Goal: Task Accomplishment & Management: Complete application form

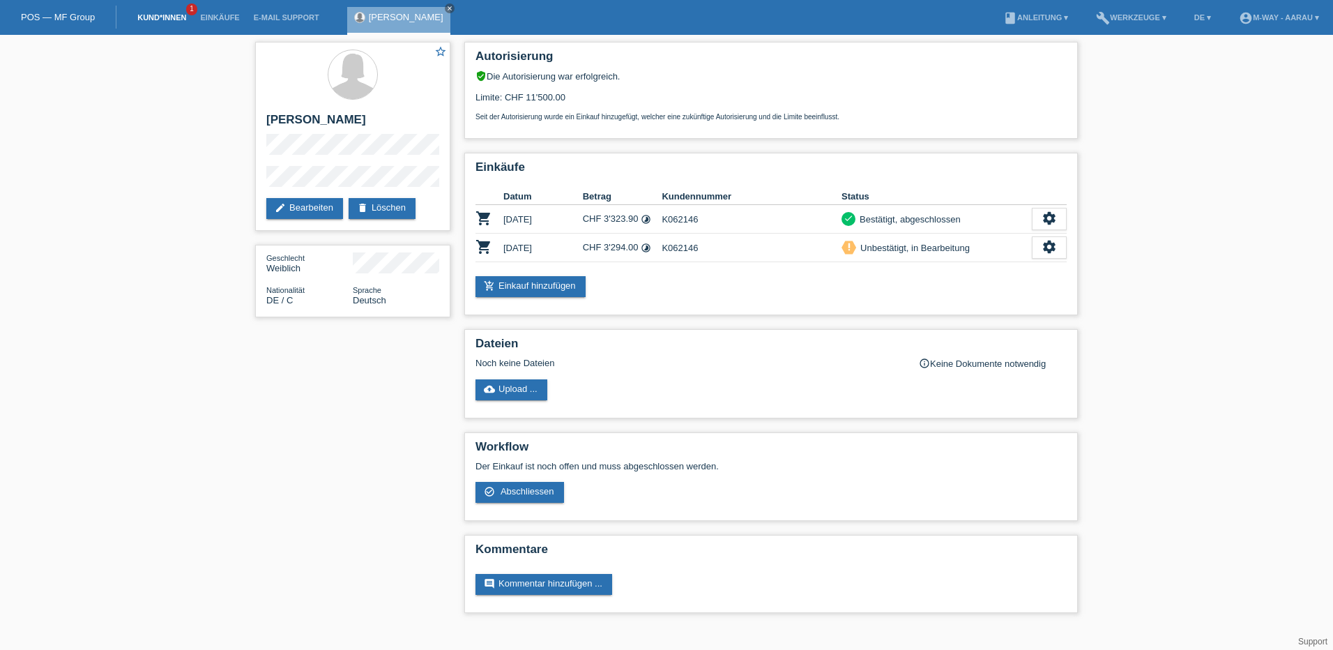
click at [153, 15] on link "Kund*innen" at bounding box center [161, 17] width 63 height 8
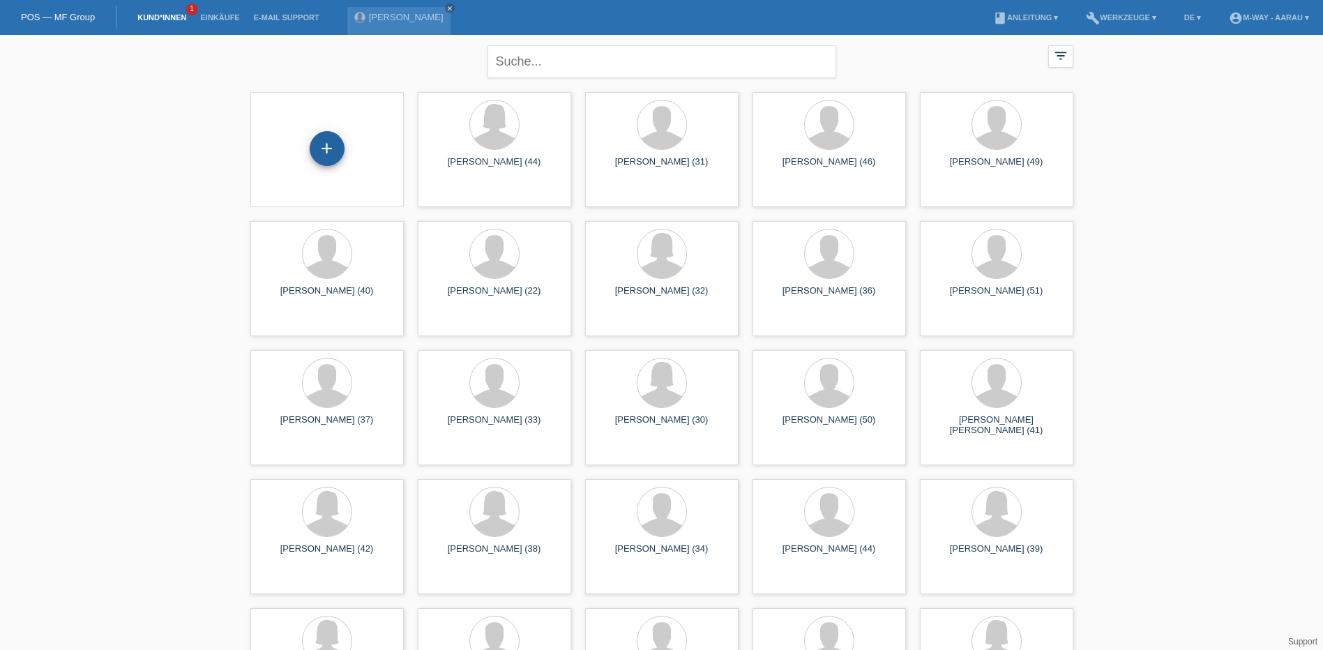
click at [325, 150] on div "+" at bounding box center [327, 148] width 35 height 35
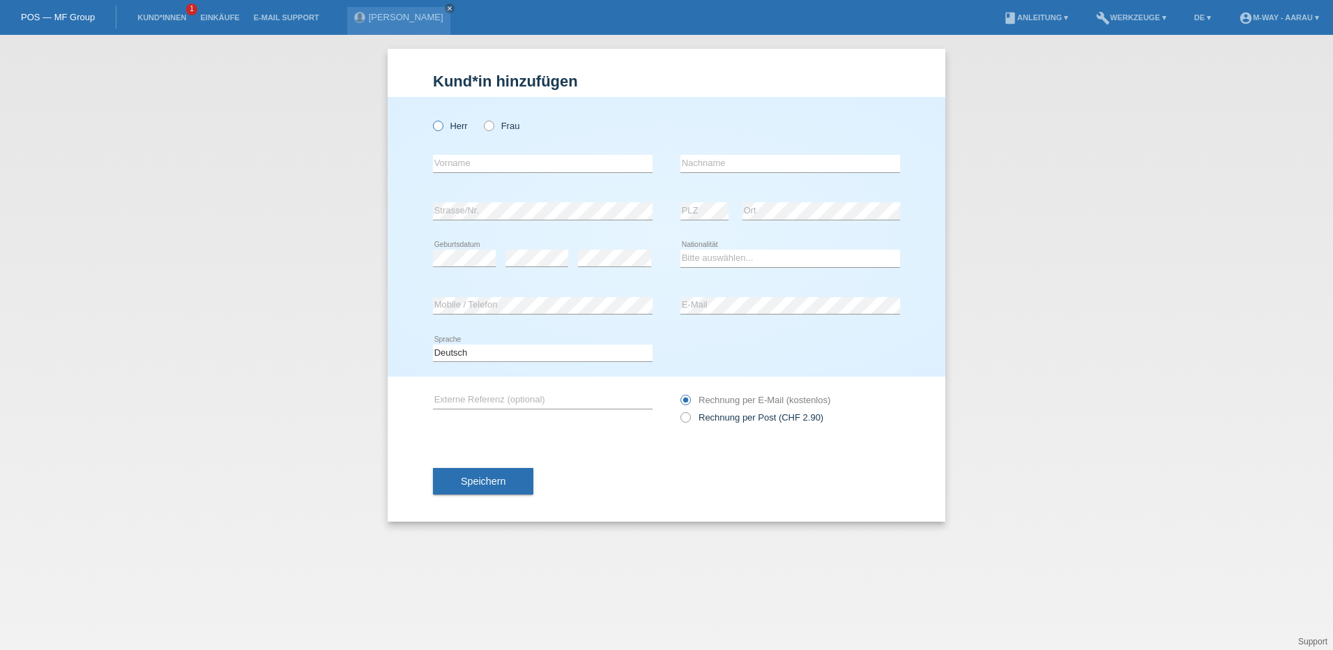
click at [431, 119] on icon at bounding box center [431, 119] width 0 height 0
click at [439, 123] on input "Herr" at bounding box center [437, 125] width 9 height 9
radio input "true"
click at [478, 162] on input "text" at bounding box center [543, 163] width 220 height 17
type input "i"
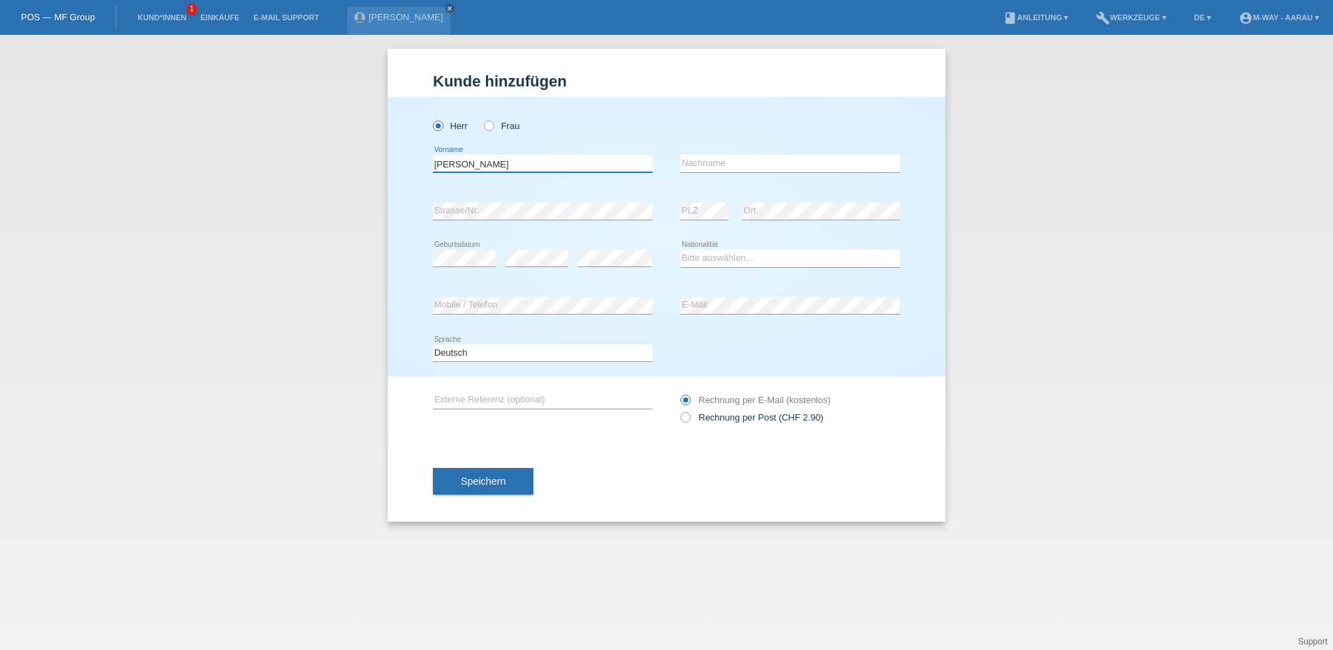
type input "[PERSON_NAME]"
click at [852, 153] on div "error Nachname" at bounding box center [791, 163] width 220 height 47
click at [849, 169] on input "text" at bounding box center [791, 163] width 220 height 17
type input "[PERSON_NAME]"
click at [712, 252] on select "Bitte auswählen... Schweiz Deutschland Liechtenstein Österreich ------------ Af…" at bounding box center [791, 258] width 220 height 17
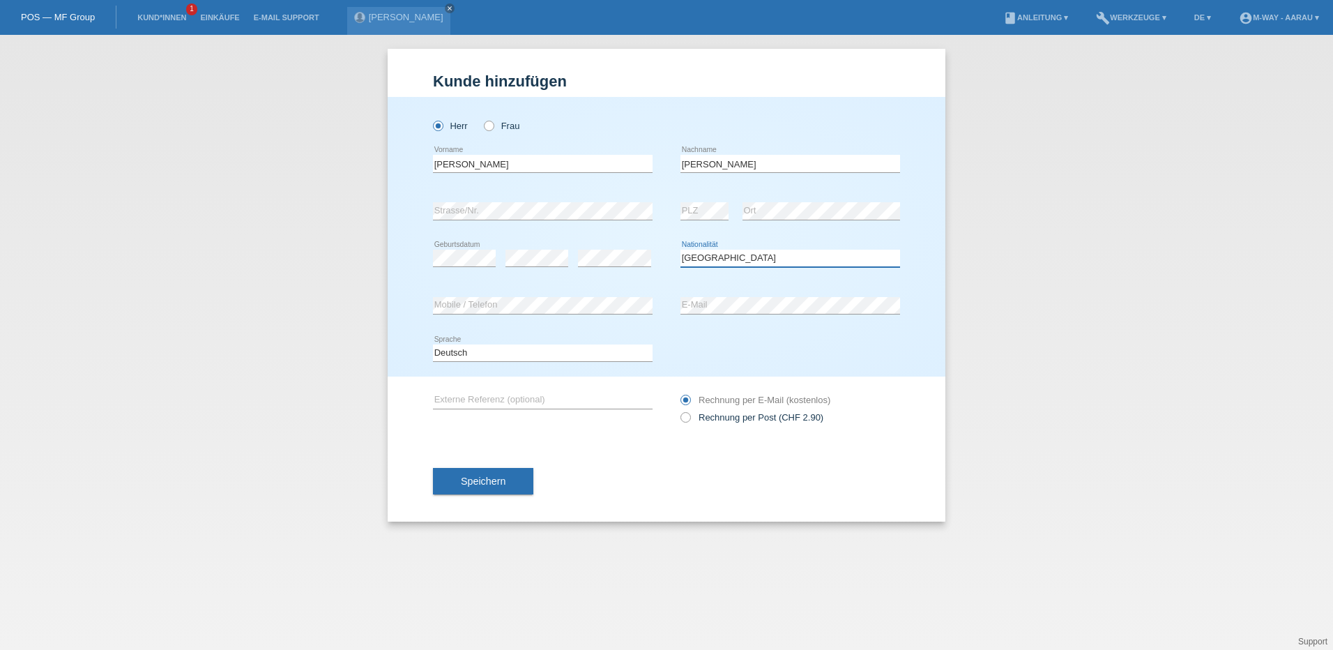
click at [681, 250] on select "Bitte auswählen... Schweiz Deutschland Liechtenstein Österreich ------------ Af…" at bounding box center [791, 258] width 220 height 17
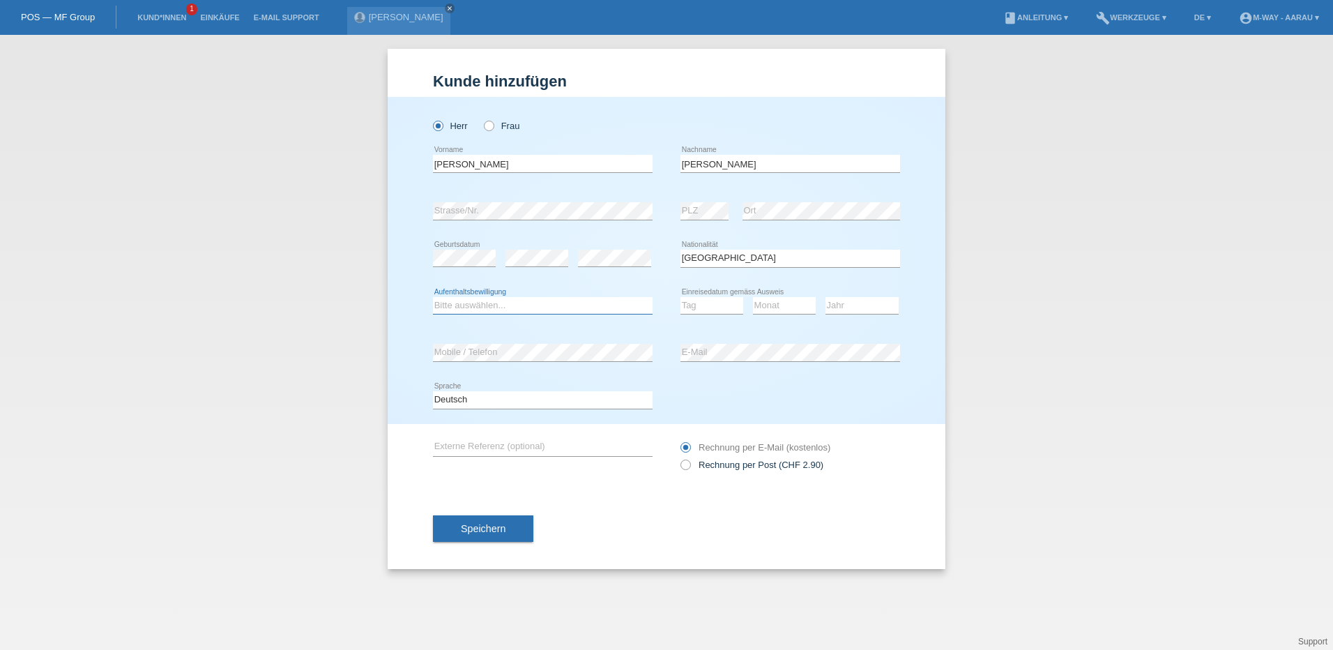
click at [559, 310] on select "Bitte auswählen... C B B - Flüchtlingsstatus Andere" at bounding box center [543, 305] width 220 height 17
click at [801, 251] on select "Bitte auswählen... Schweiz Deutschland Liechtenstein Österreich ------------ Af…" at bounding box center [791, 258] width 220 height 17
click at [681, 250] on select "Bitte auswählen... Schweiz Deutschland Liechtenstein Österreich ------------ Af…" at bounding box center [791, 258] width 220 height 17
click at [794, 259] on select "Bitte auswählen... Schweiz Deutschland Liechtenstein Österreich ------------ Af…" at bounding box center [791, 258] width 220 height 17
select select "CH"
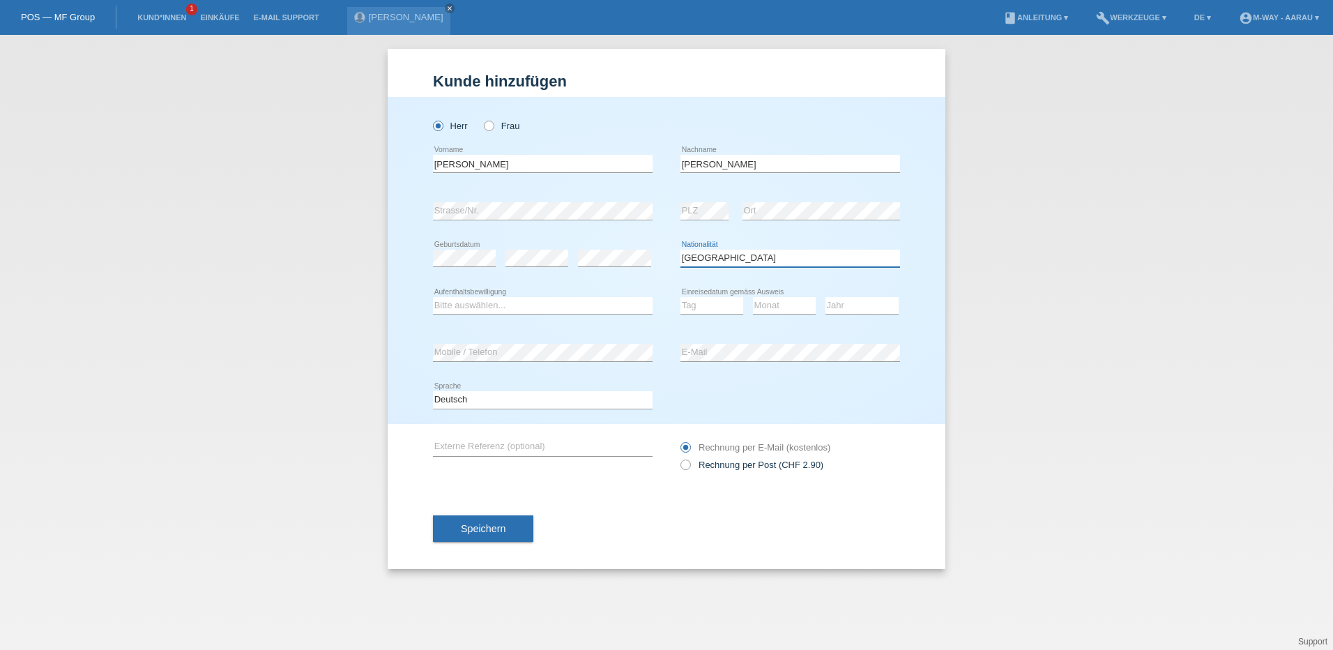
click at [681, 250] on select "Bitte auswählen... Schweiz Deutschland Liechtenstein Österreich ------------ Af…" at bounding box center [791, 258] width 220 height 17
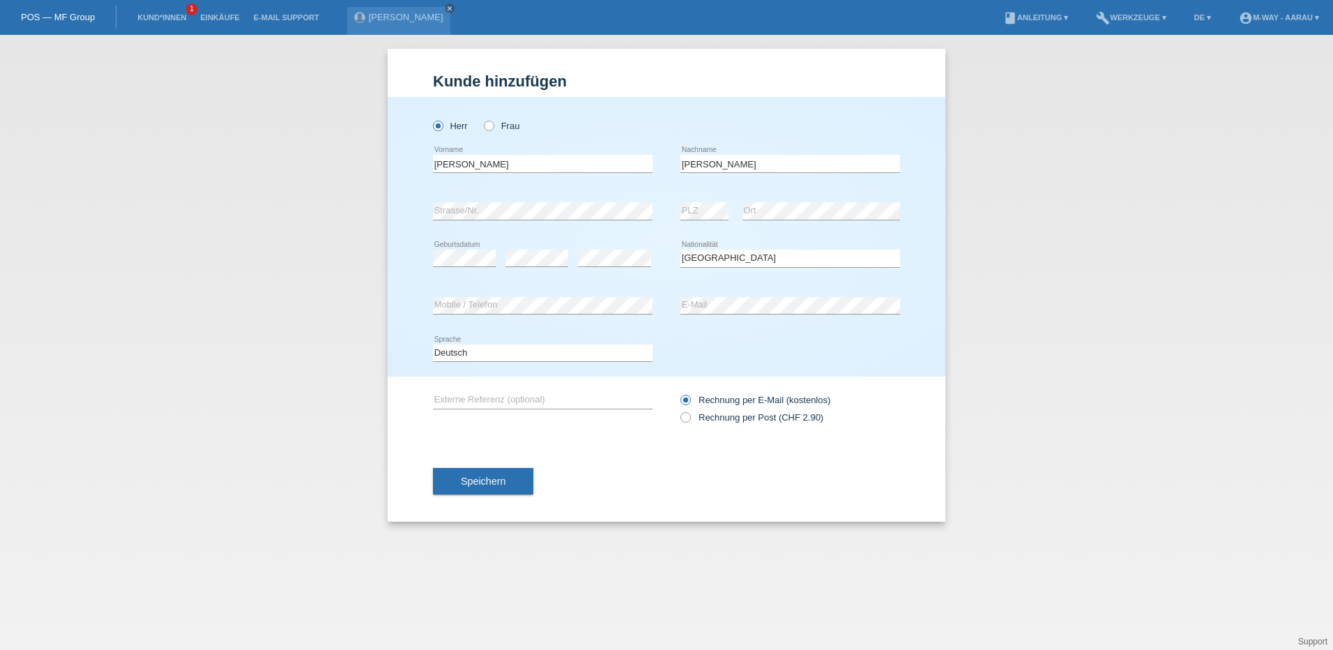
click at [753, 406] on div "Rechnung per Post (CHF 2.90) Rechnung per E-Mail (kostenlos)" at bounding box center [791, 408] width 220 height 35
click at [527, 473] on button "Speichern" at bounding box center [483, 481] width 100 height 27
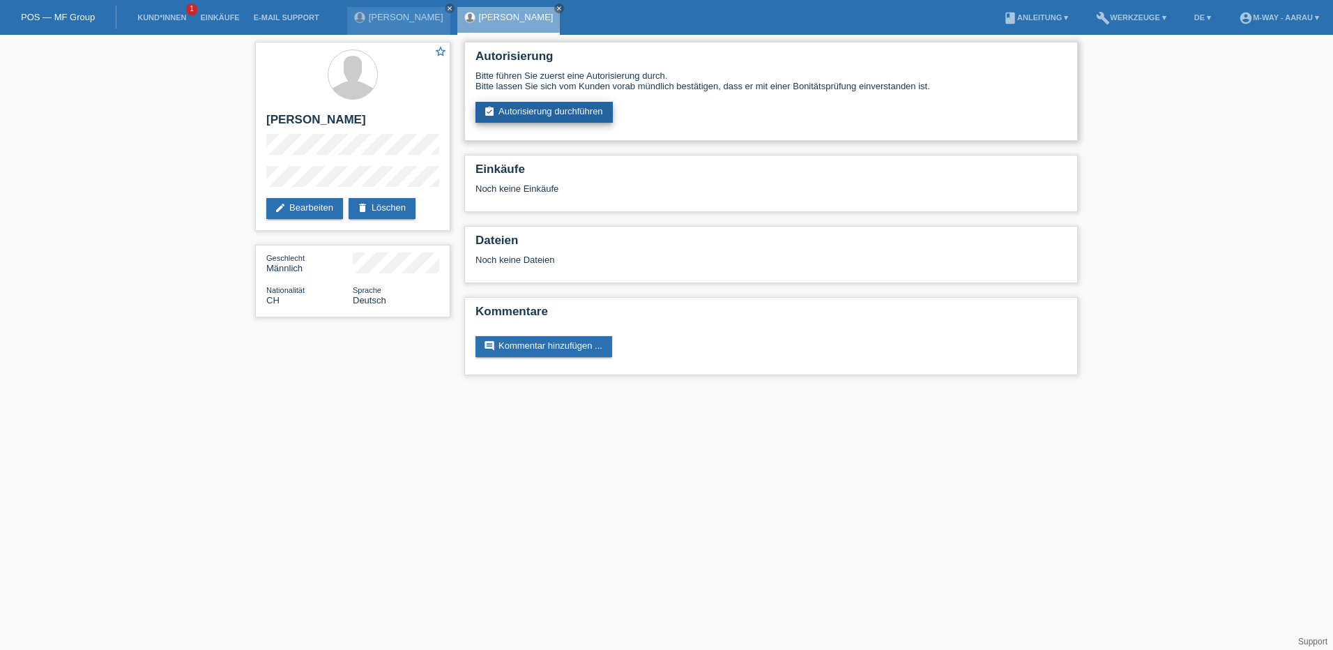
click at [531, 110] on link "assignment_turned_in Autorisierung durchführen" at bounding box center [544, 112] width 137 height 21
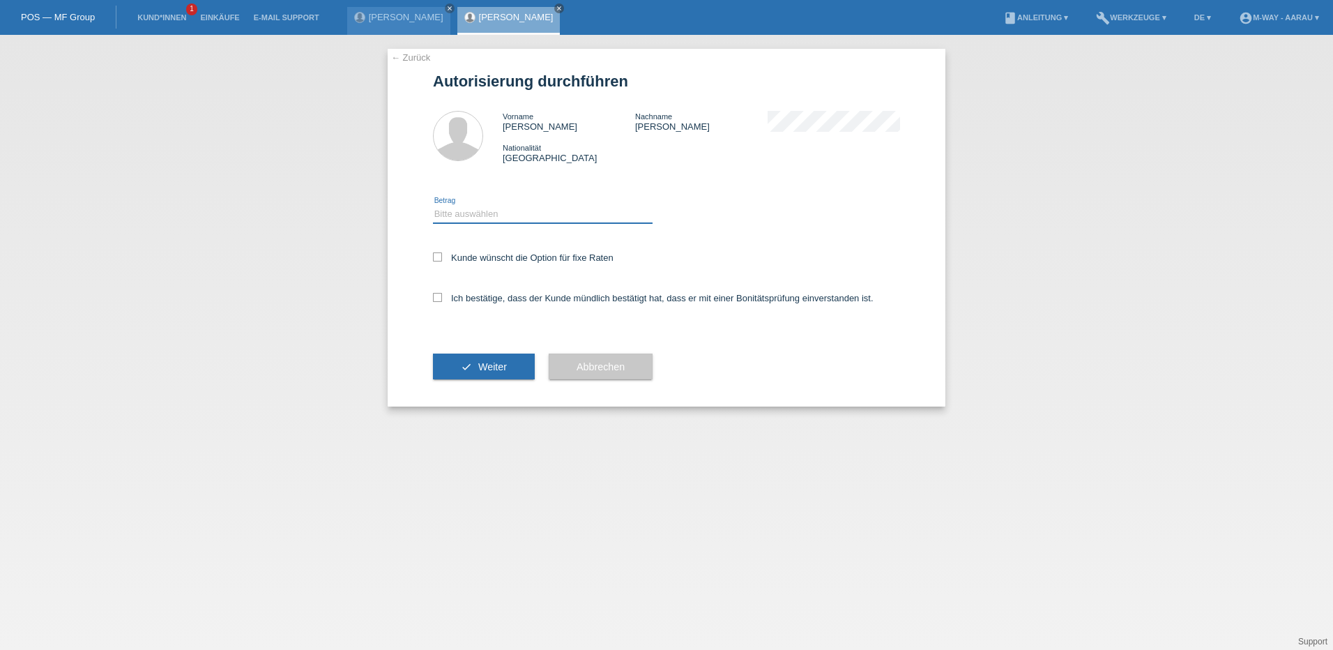
click at [534, 213] on select "Bitte auswählen CHF 1.00 - CHF 499.00 CHF 500.00 - CHF 1'999.00 CHF 2'000.00 - …" at bounding box center [543, 214] width 220 height 17
select select "3"
click at [433, 206] on select "Bitte auswählen CHF 1.00 - CHF 499.00 CHF 500.00 - CHF 1'999.00 CHF 2'000.00 - …" at bounding box center [543, 214] width 220 height 17
click at [440, 255] on icon at bounding box center [437, 256] width 9 height 9
click at [440, 255] on input "Kunde wünscht die Option für fixe Raten" at bounding box center [437, 256] width 9 height 9
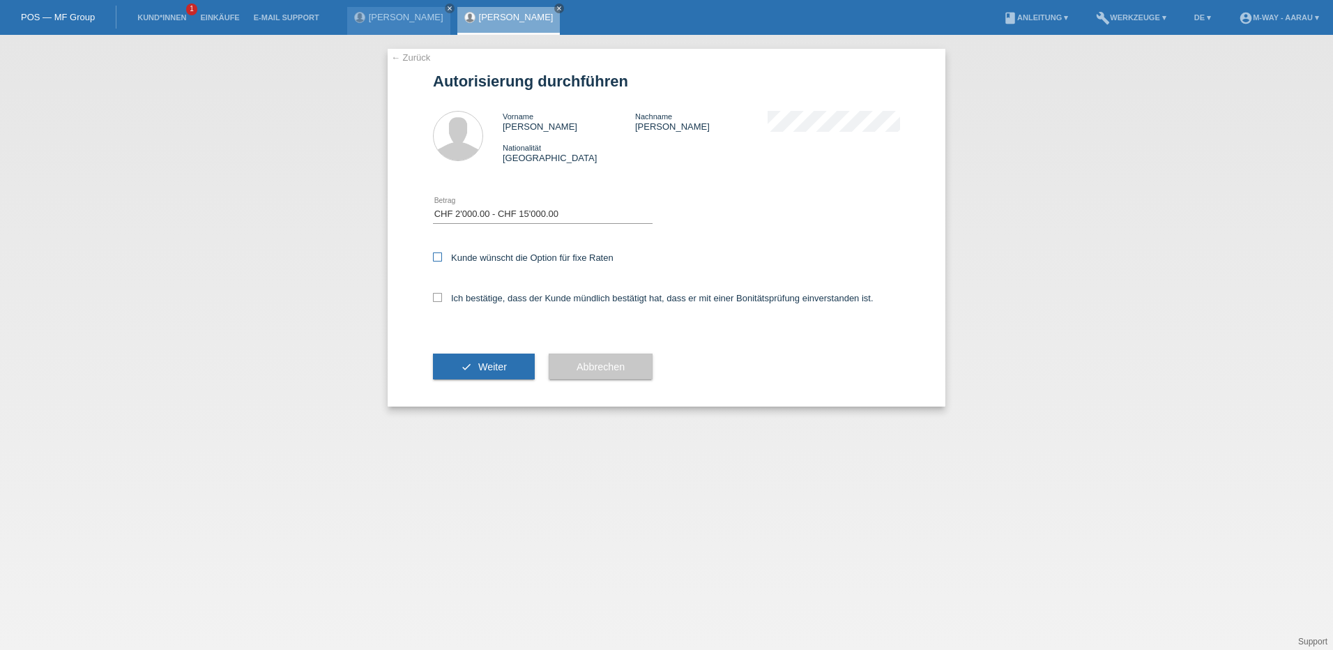
checkbox input "true"
click at [438, 293] on icon at bounding box center [437, 297] width 9 height 9
click at [438, 293] on input "Ich bestätige, dass der Kunde mündlich bestätigt hat, dass er mit einer Bonität…" at bounding box center [437, 297] width 9 height 9
checkbox input "true"
click at [476, 372] on button "check Weiter" at bounding box center [484, 367] width 102 height 27
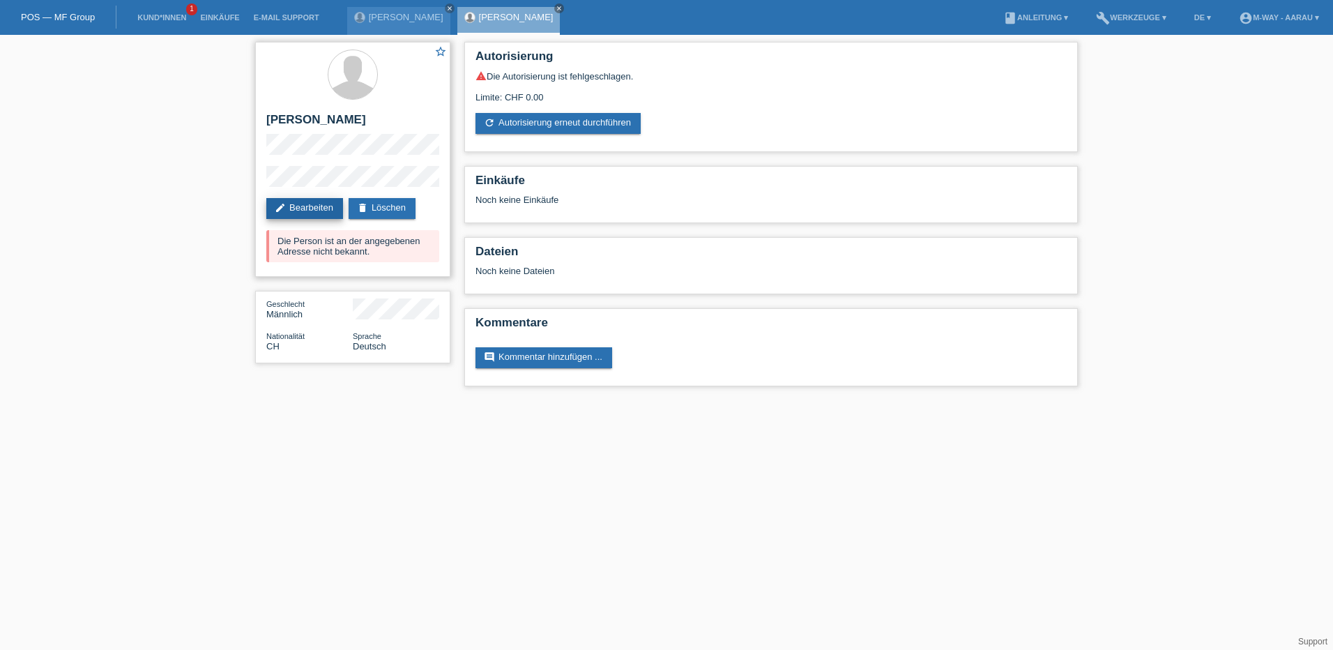
click at [315, 203] on link "edit Bearbeiten" at bounding box center [304, 208] width 77 height 21
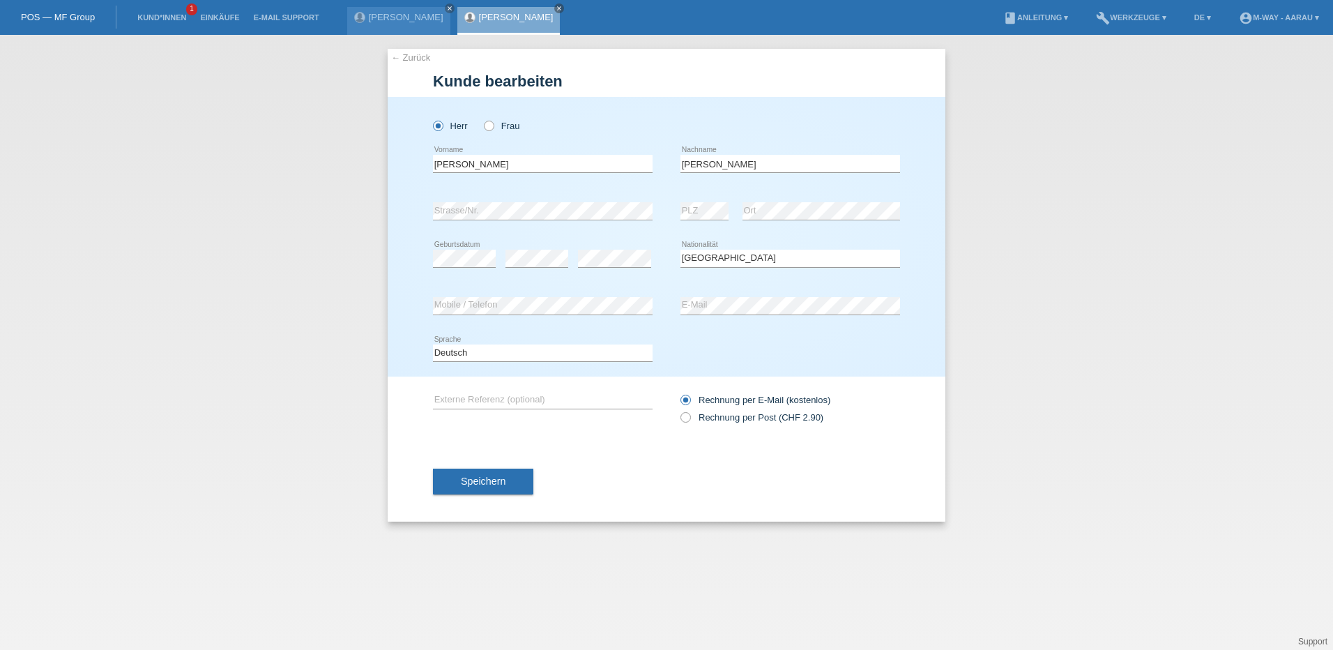
select select "CH"
click at [803, 197] on div "error Ort" at bounding box center [822, 211] width 158 height 47
click at [818, 221] on div "error Ort" at bounding box center [822, 211] width 158 height 47
click at [606, 499] on div "Speichern" at bounding box center [666, 481] width 467 height 81
click at [478, 478] on span "Speichern" at bounding box center [483, 481] width 45 height 11
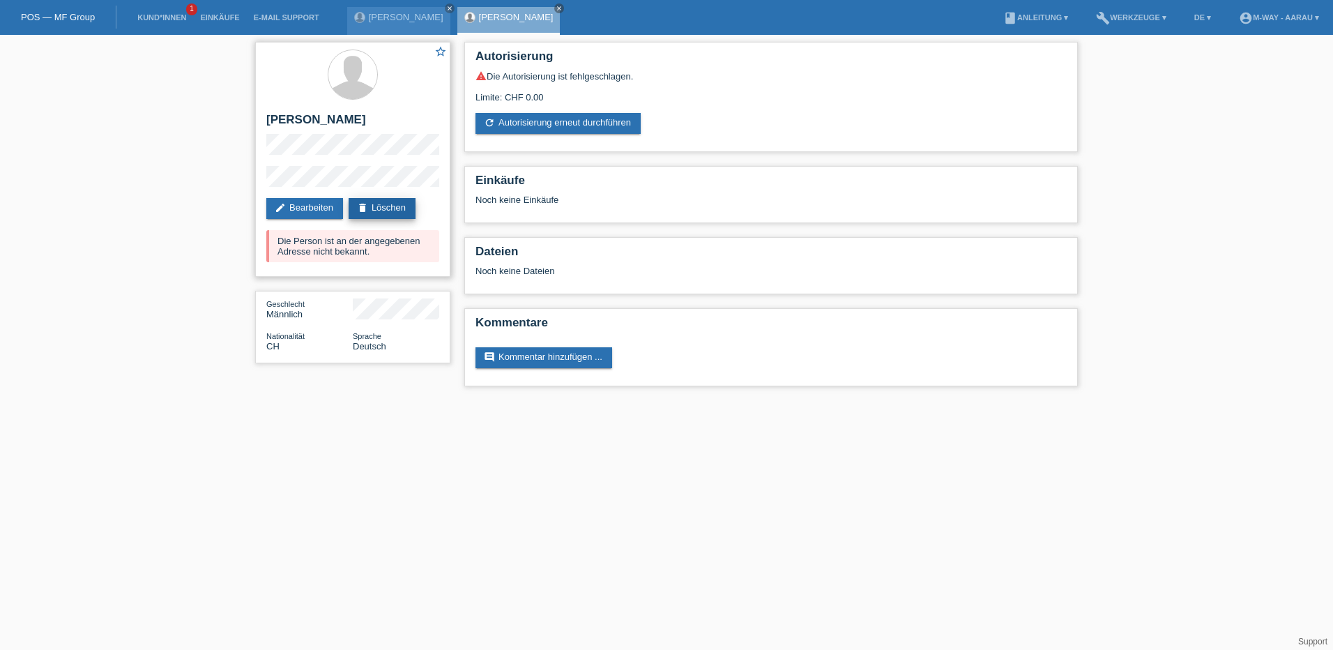
click at [379, 208] on link "delete Löschen" at bounding box center [382, 208] width 67 height 21
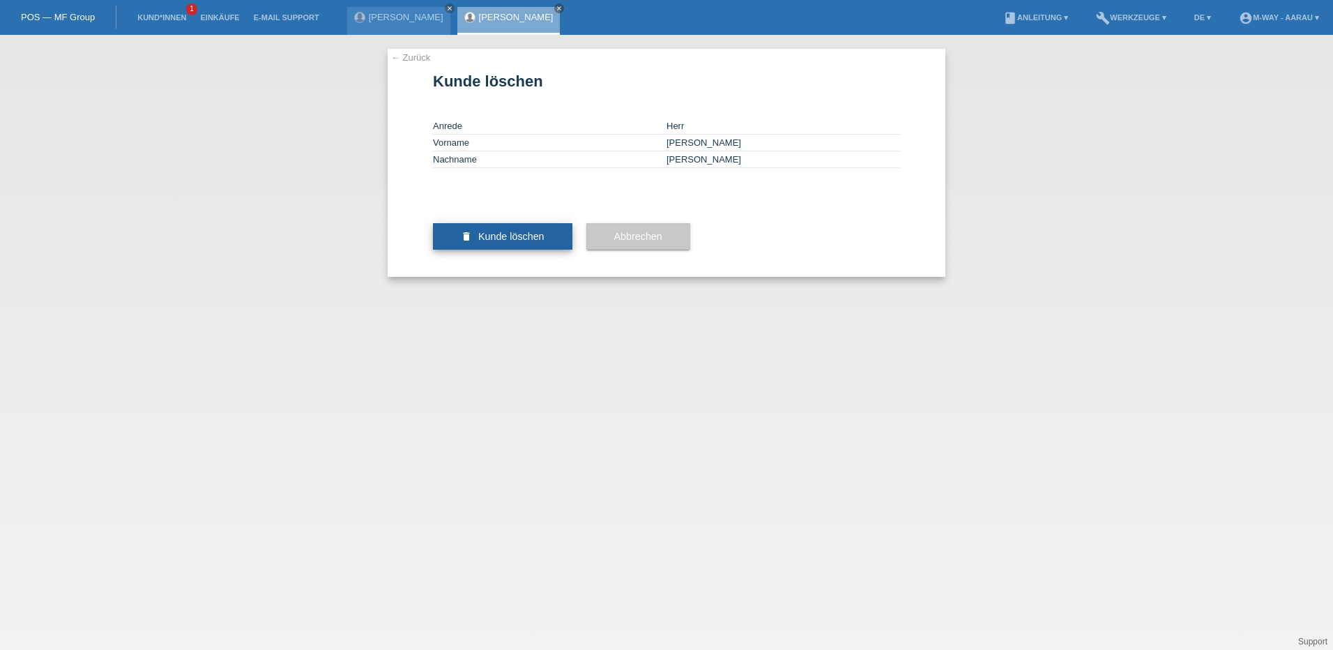
click at [501, 250] on button "delete Kunde löschen" at bounding box center [502, 236] width 139 height 27
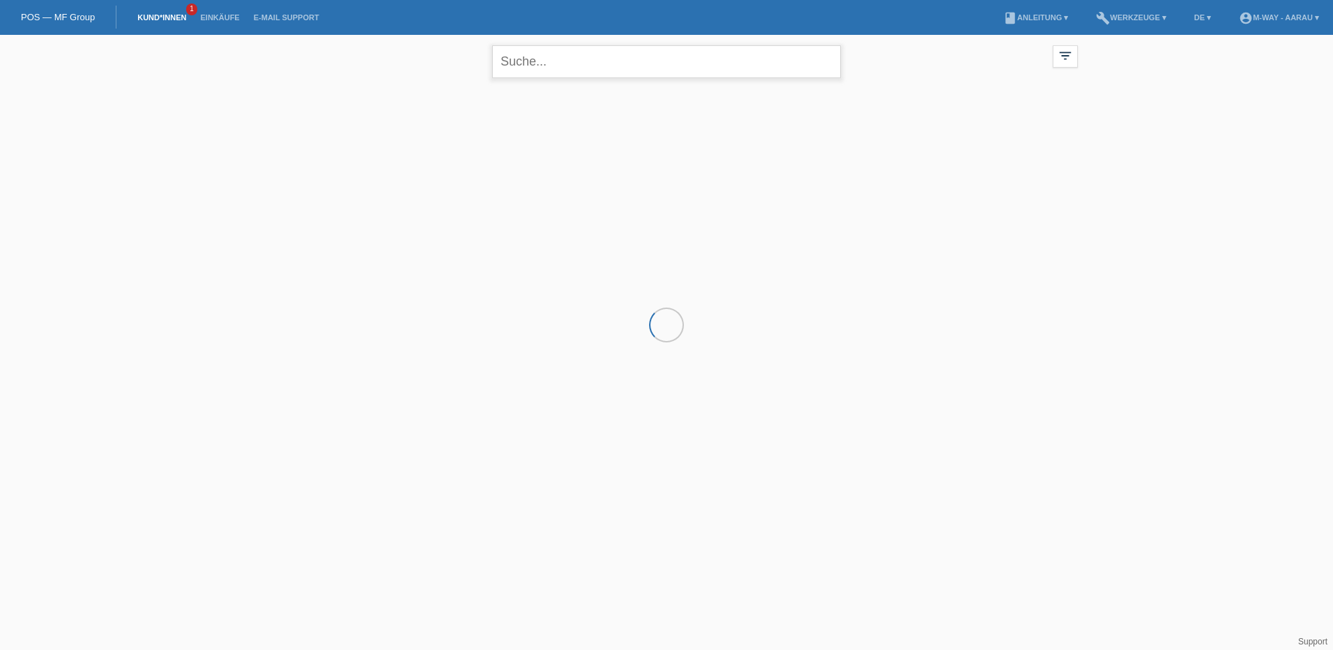
click at [687, 54] on input "text" at bounding box center [666, 61] width 349 height 33
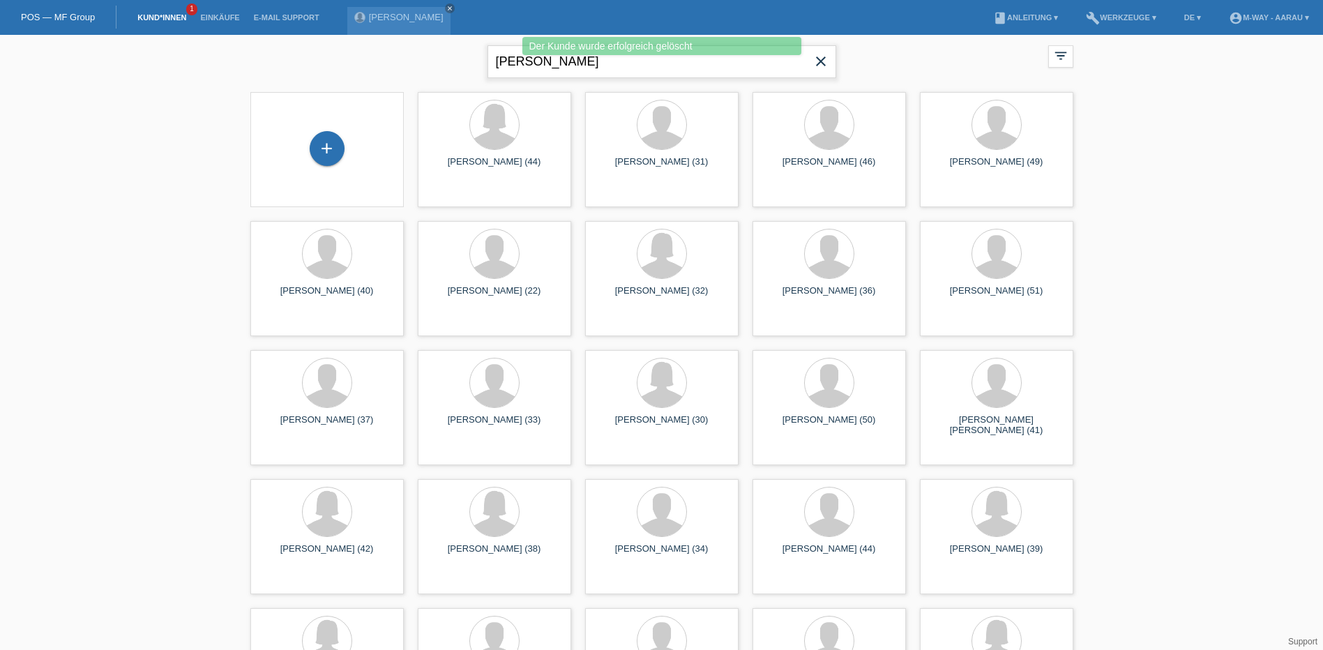
type input "[PERSON_NAME]"
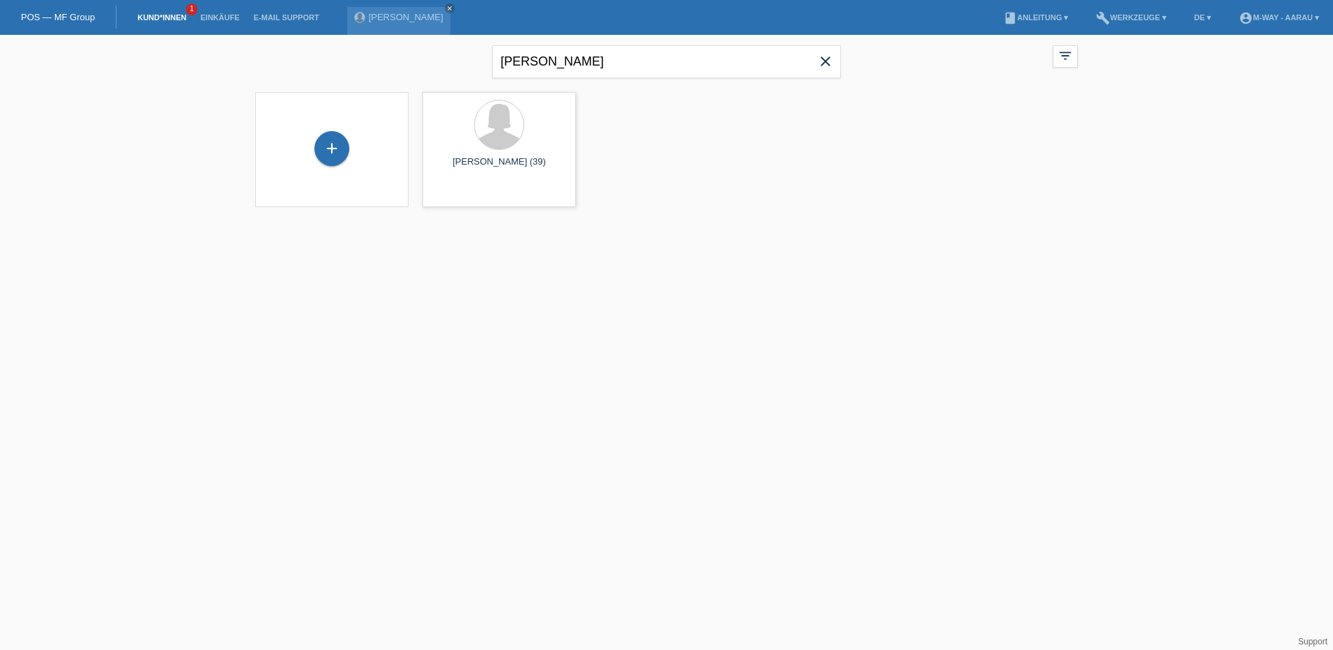
click at [826, 68] on icon "close" at bounding box center [825, 61] width 17 height 17
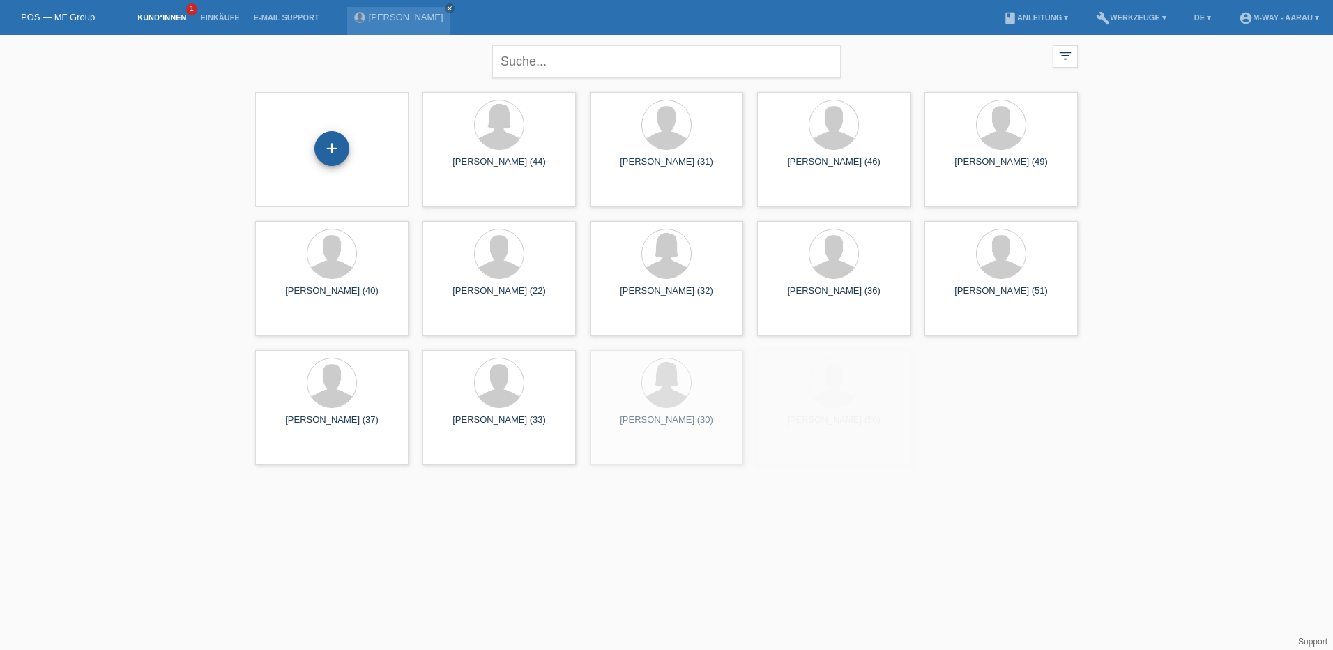
click at [341, 155] on div "+" at bounding box center [332, 148] width 35 height 35
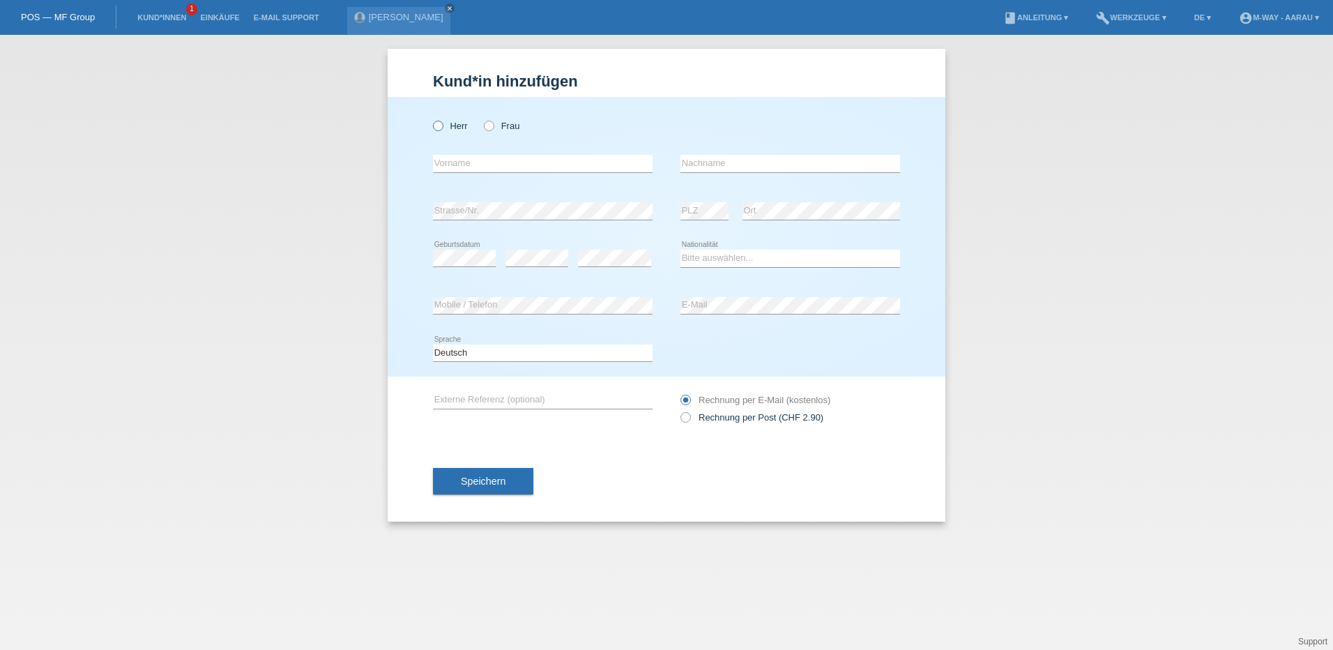
click at [431, 119] on icon at bounding box center [431, 119] width 0 height 0
click at [434, 124] on input "Herr" at bounding box center [437, 125] width 9 height 9
radio input "true"
drag, startPoint x: 451, startPoint y: 166, endPoint x: 441, endPoint y: 163, distance: 10.2
click at [448, 165] on input "text" at bounding box center [543, 163] width 220 height 17
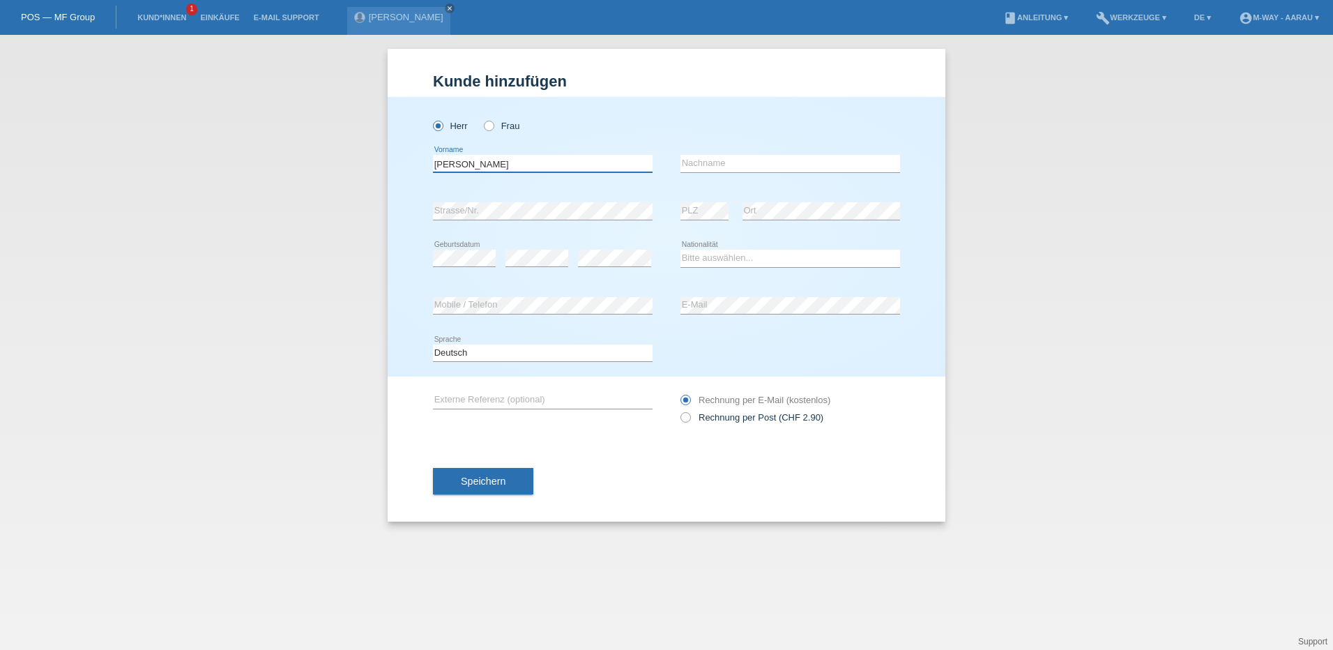
type input "[PERSON_NAME]"
click at [708, 159] on input "text" at bounding box center [791, 163] width 220 height 17
type input "[PERSON_NAME]"
click at [736, 252] on select "Bitte auswählen... Schweiz Deutschland Liechtenstein Österreich ------------ Af…" at bounding box center [791, 258] width 220 height 17
select select "CH"
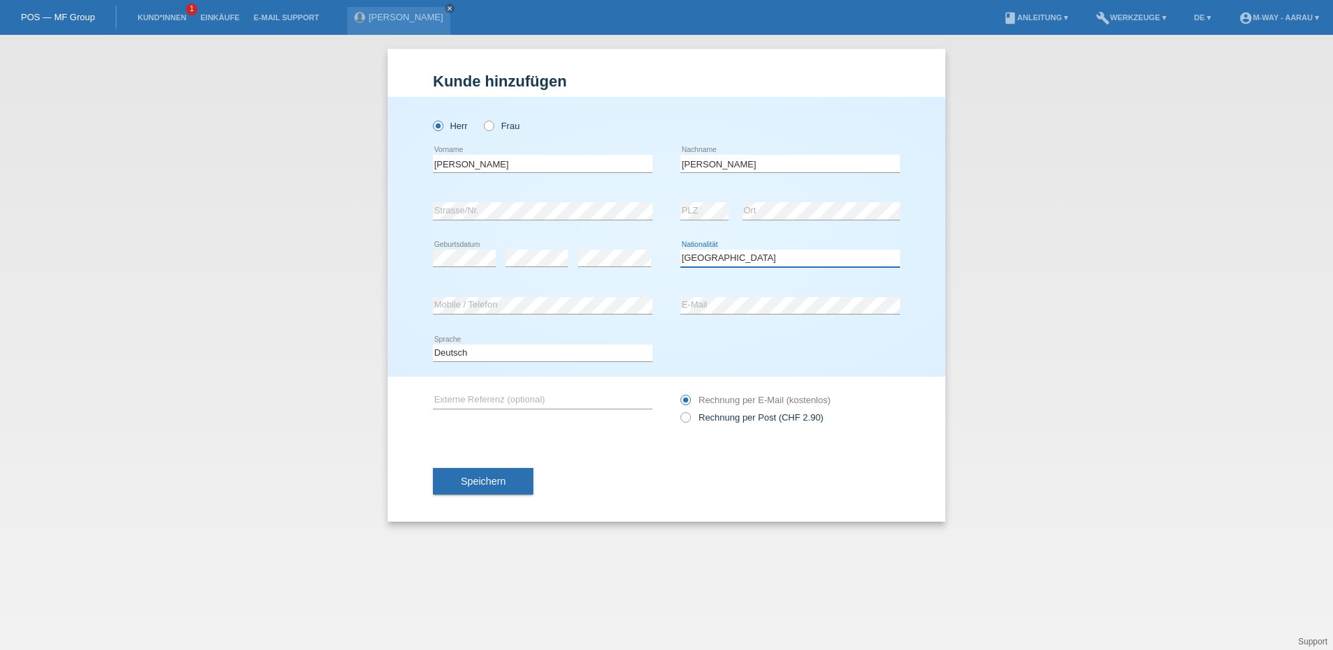
click at [681, 250] on select "Bitte auswählen... Schweiz Deutschland Liechtenstein Österreich ------------ Af…" at bounding box center [791, 258] width 220 height 17
click at [498, 258] on div "error Geburtsdatum error error" at bounding box center [543, 258] width 220 height 47
click at [485, 481] on span "Speichern" at bounding box center [483, 481] width 45 height 11
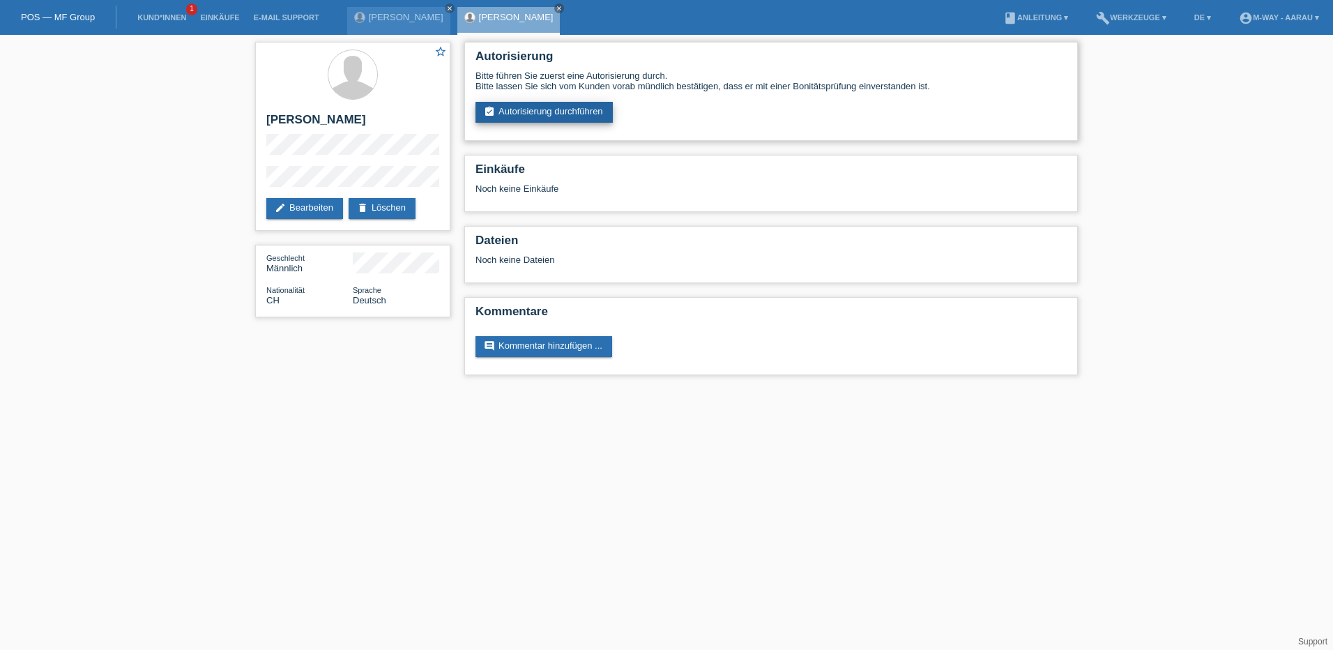
click at [515, 111] on link "assignment_turned_in Autorisierung durchführen" at bounding box center [544, 112] width 137 height 21
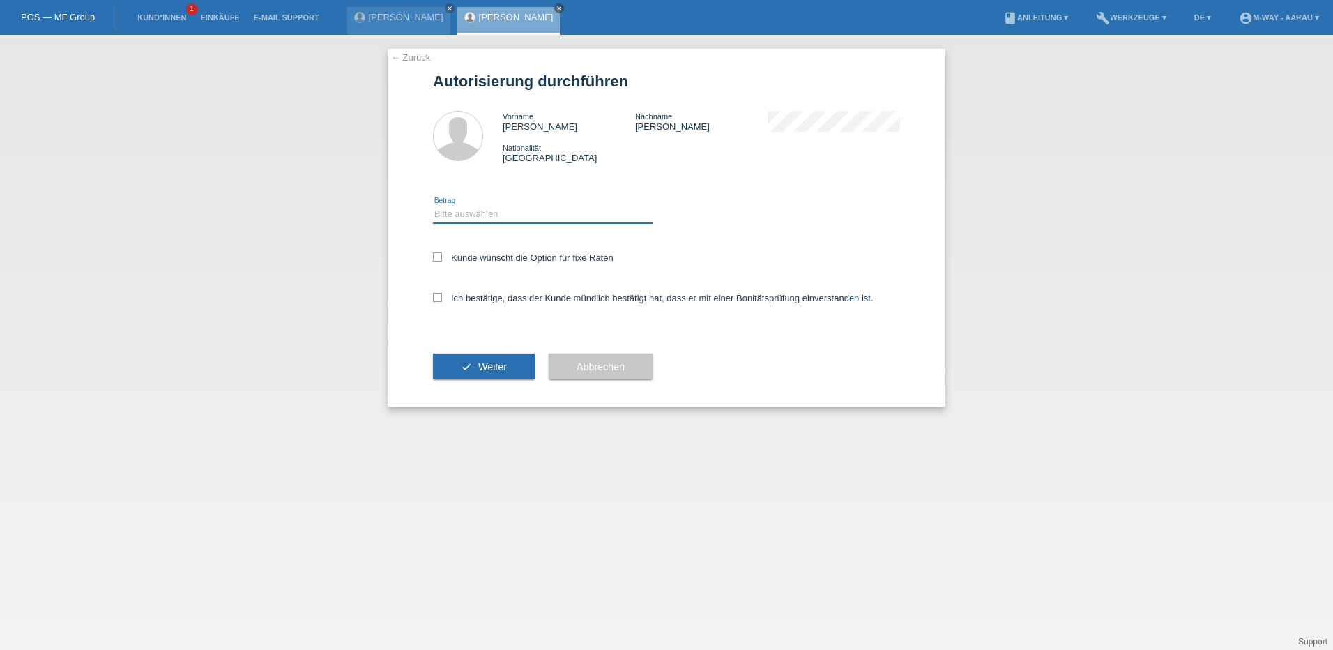
click at [454, 220] on select "Bitte auswählen CHF 1.00 - CHF 499.00 CHF 500.00 - CHF 1'999.00 CHF 2'000.00 - …" at bounding box center [543, 214] width 220 height 17
select select "3"
click at [433, 206] on select "Bitte auswählen CHF 1.00 - CHF 499.00 CHF 500.00 - CHF 1'999.00 CHF 2'000.00 - …" at bounding box center [543, 214] width 220 height 17
click at [439, 261] on icon at bounding box center [437, 256] width 9 height 9
click at [439, 261] on input "Kunde wünscht die Option für fixe Raten" at bounding box center [437, 256] width 9 height 9
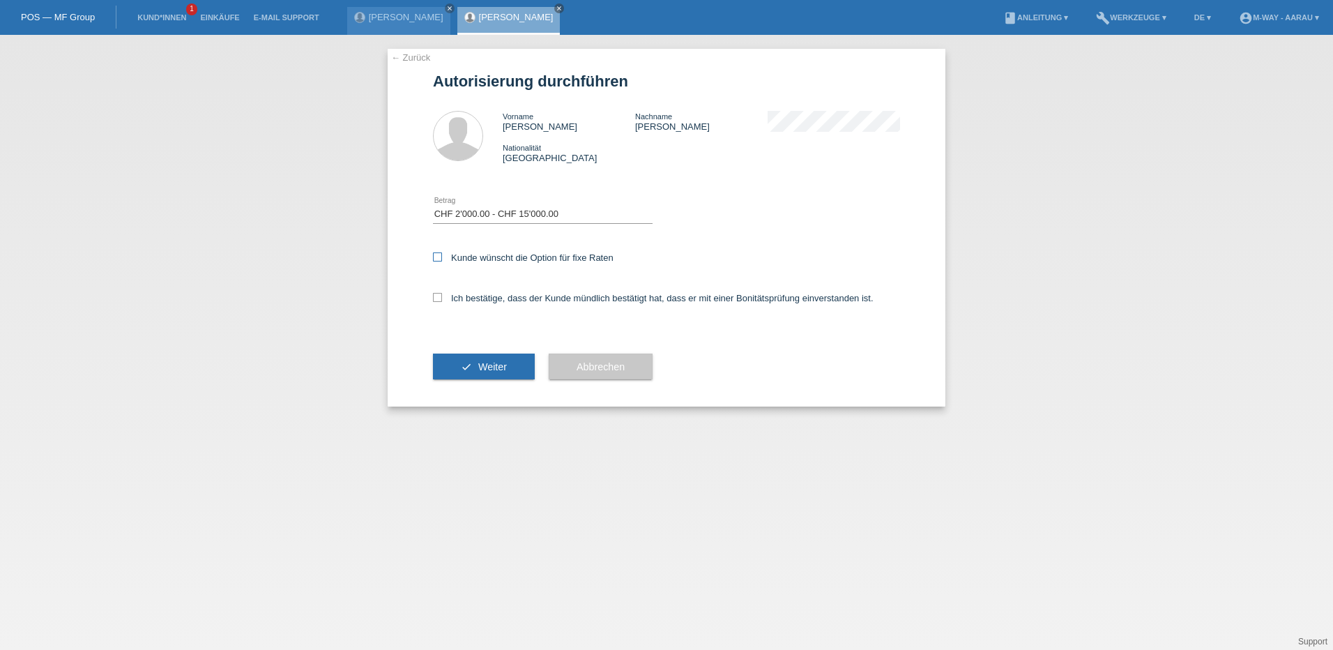
checkbox input "true"
click at [439, 301] on icon at bounding box center [437, 297] width 9 height 9
click at [439, 301] on input "Ich bestätige, dass der Kunde mündlich bestätigt hat, dass er mit einer Bonität…" at bounding box center [437, 297] width 9 height 9
checkbox input "true"
click at [475, 368] on button "check Weiter" at bounding box center [484, 367] width 102 height 27
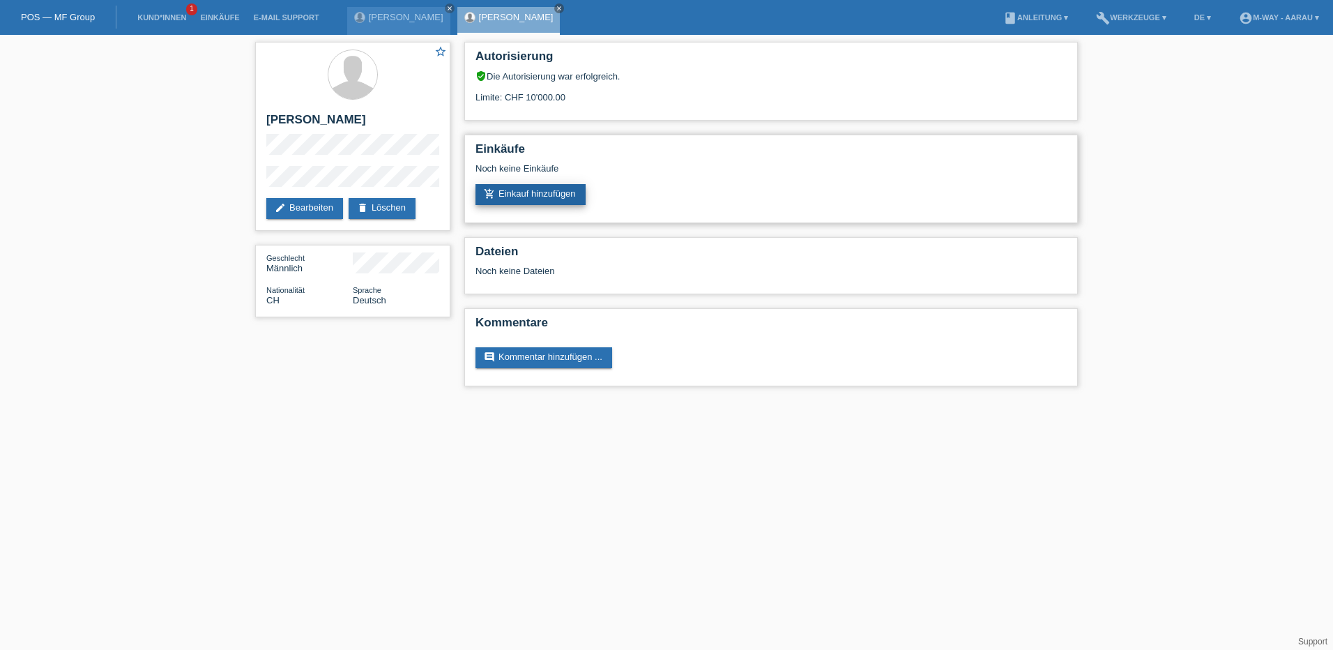
click at [525, 193] on link "add_shopping_cart Einkauf hinzufügen" at bounding box center [531, 194] width 110 height 21
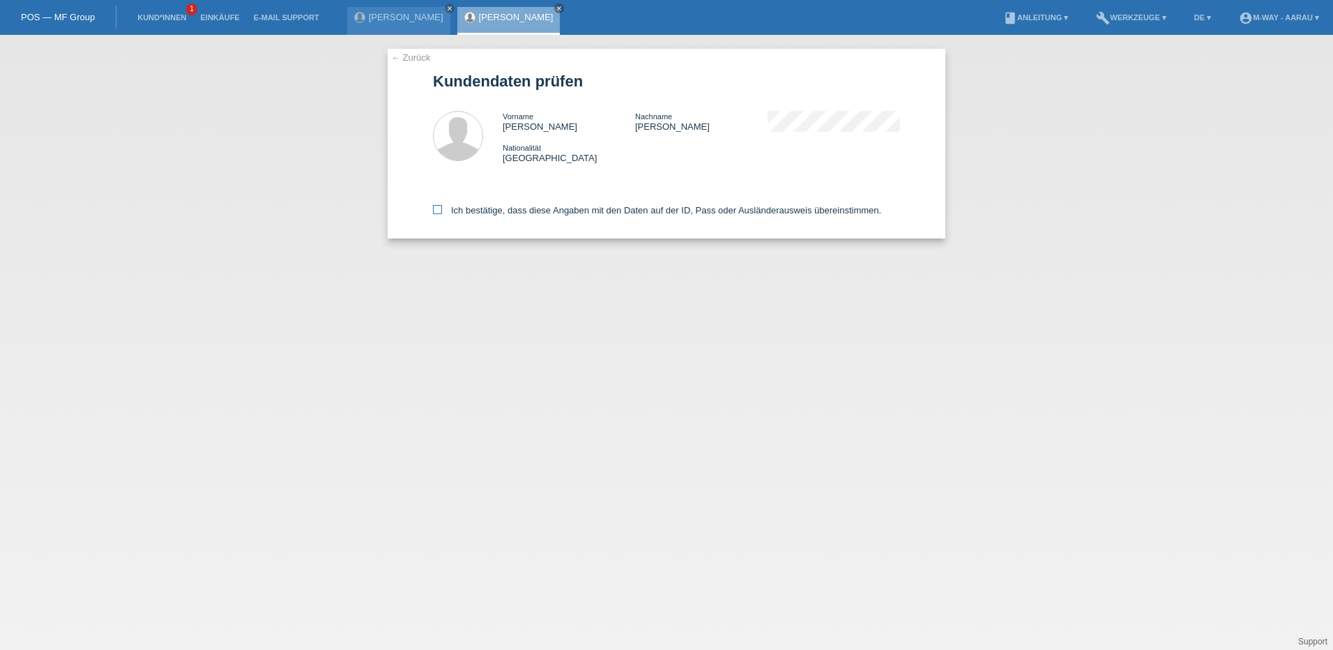
click at [434, 211] on icon at bounding box center [437, 209] width 9 height 9
click at [434, 211] on input "Ich bestätige, dass diese Angaben mit den Daten auf der ID, Pass oder Ausländer…" at bounding box center [437, 209] width 9 height 9
checkbox input "true"
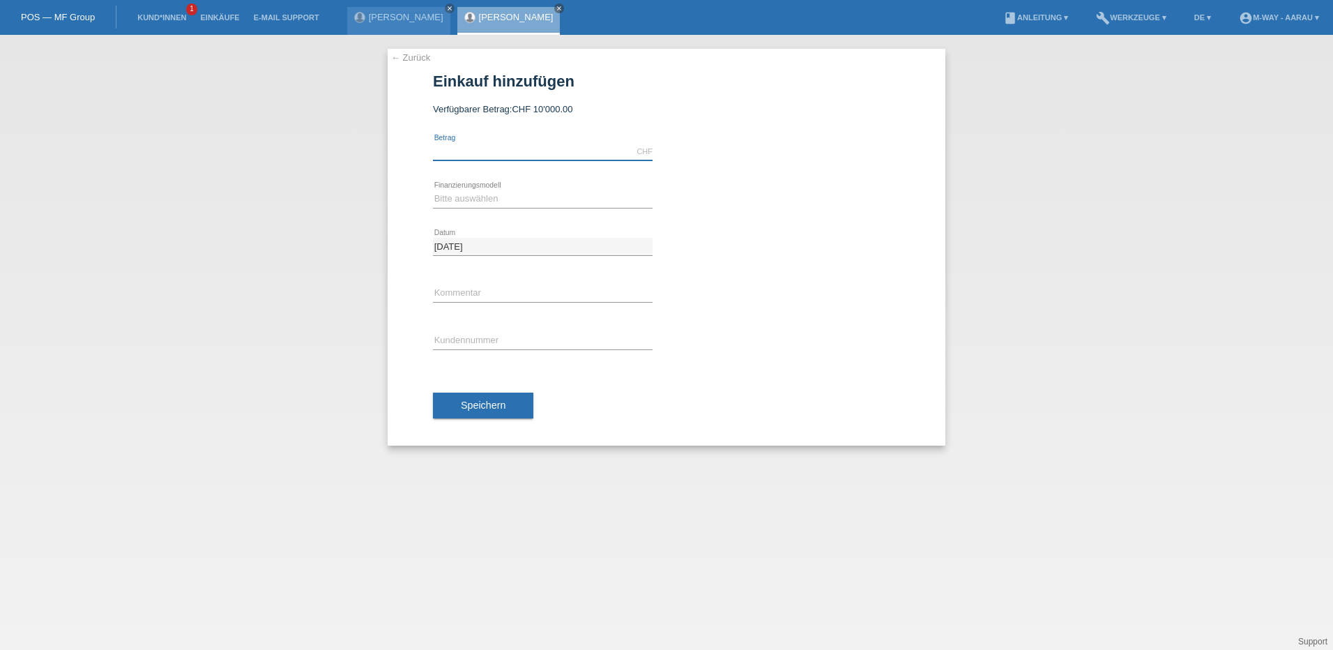
click at [519, 150] on input "text" at bounding box center [543, 151] width 220 height 17
type input "2429.19"
click at [522, 202] on select "Bitte auswählen Fixe Raten Kauf auf Rechnung mit Teilzahlungsoption" at bounding box center [543, 198] width 220 height 17
select select "77"
click at [433, 190] on select "Bitte auswählen Fixe Raten Kauf auf Rechnung mit Teilzahlungsoption" at bounding box center [543, 198] width 220 height 17
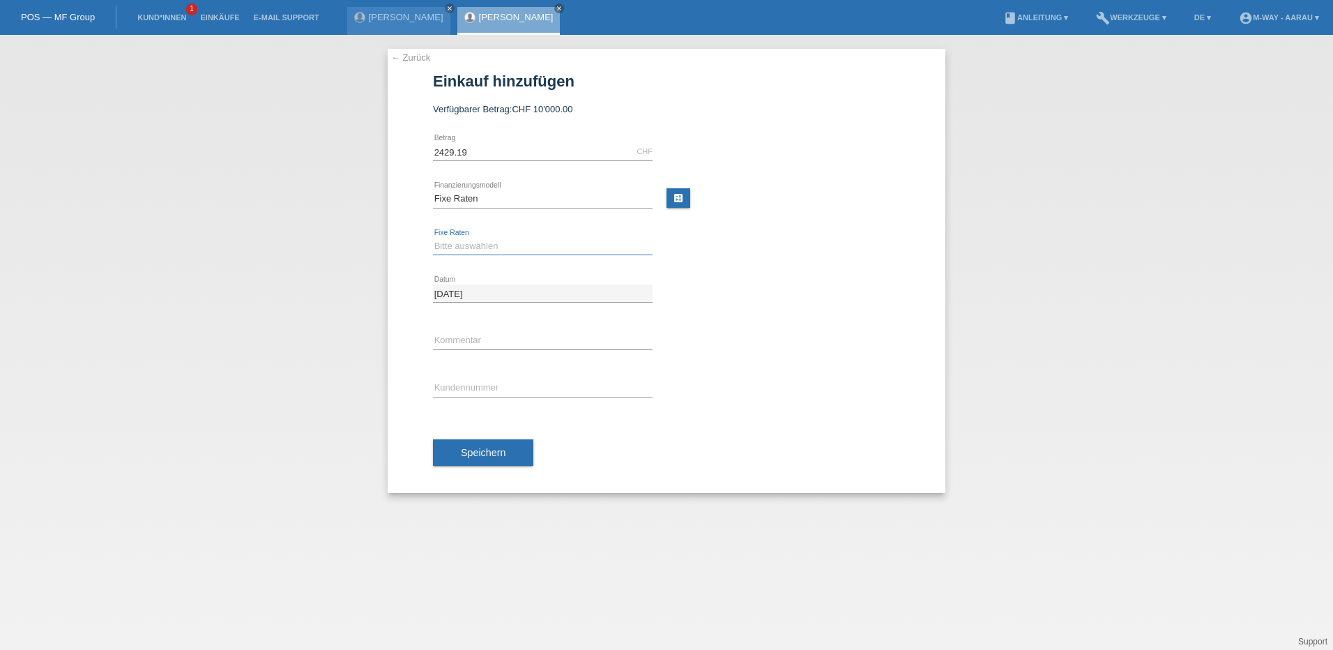
click at [534, 249] on select "Bitte auswählen 4 Raten 5 Raten 6 Raten 7 Raten 8 Raten 9 Raten 10 Raten 11 Rat…" at bounding box center [543, 246] width 220 height 17
select select "202"
click at [433, 238] on select "Bitte auswählen 4 Raten 5 Raten 6 Raten 7 Raten 8 Raten 9 Raten 10 Raten 11 Rat…" at bounding box center [543, 246] width 220 height 17
click at [499, 391] on input "text" at bounding box center [543, 387] width 220 height 17
type input "K145352"
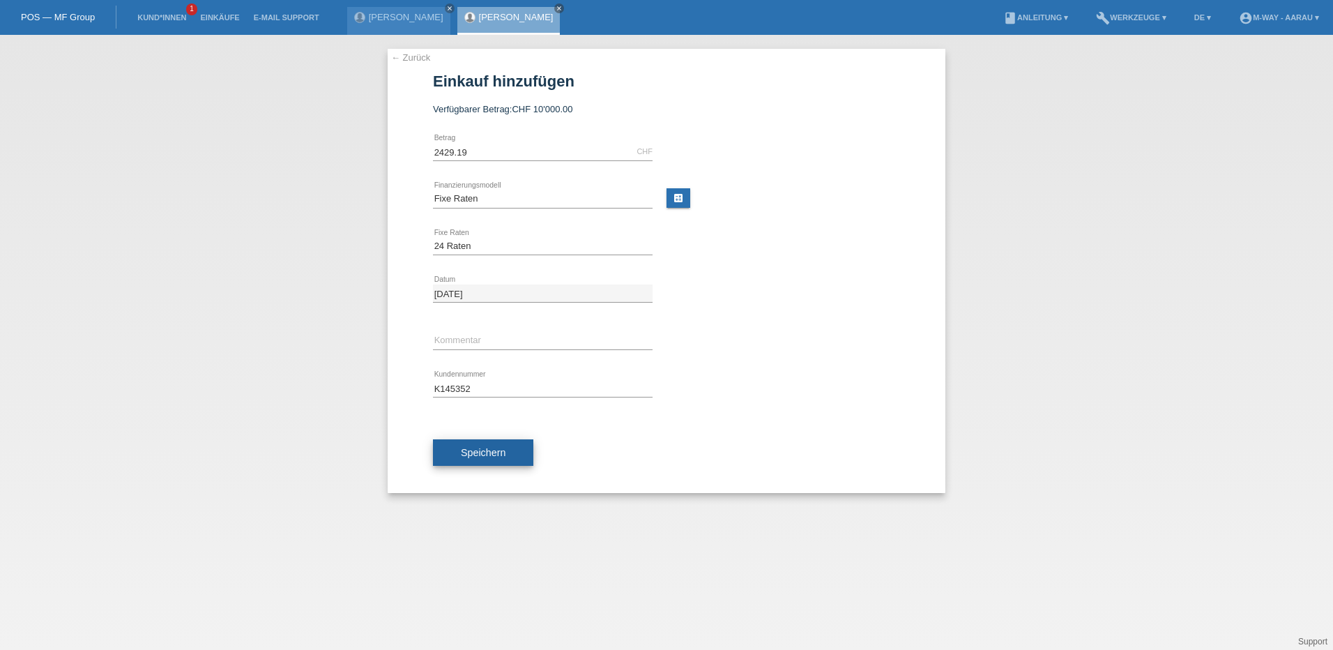
click at [485, 454] on span "Speichern" at bounding box center [483, 452] width 45 height 11
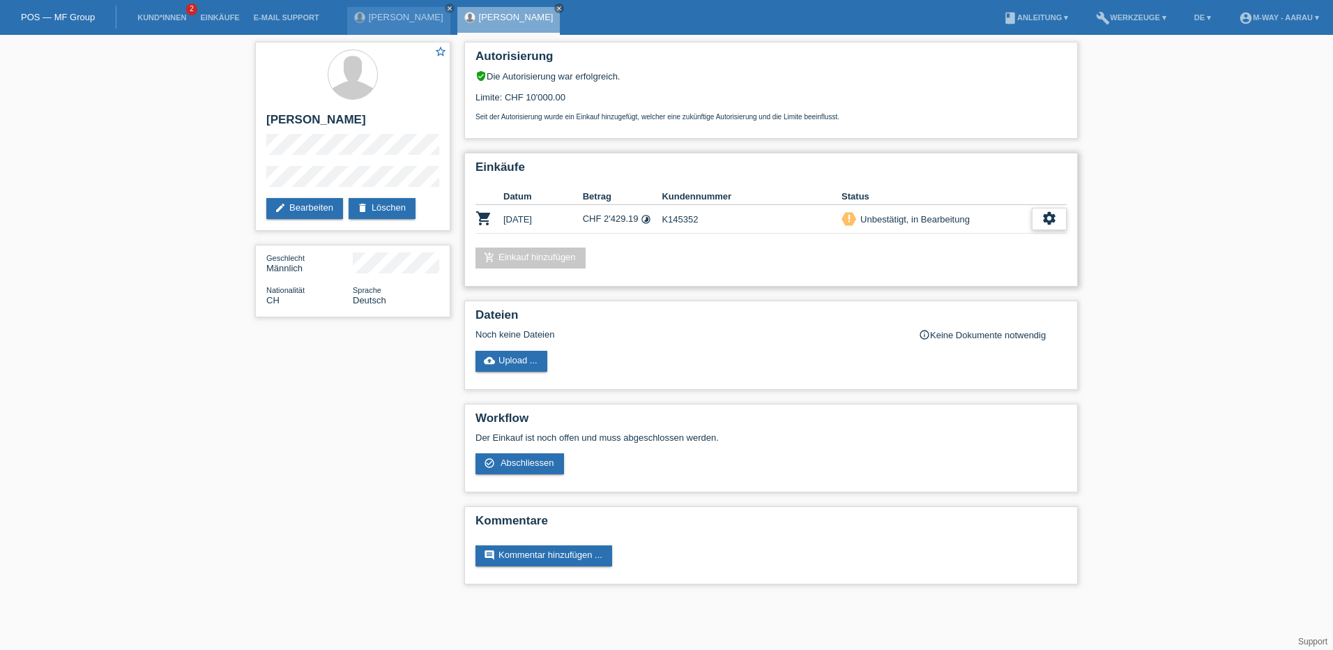
click at [1047, 217] on icon "settings" at bounding box center [1049, 218] width 15 height 15
click at [977, 284] on div "check_circle_outline Abschliessen" at bounding box center [978, 283] width 176 height 21
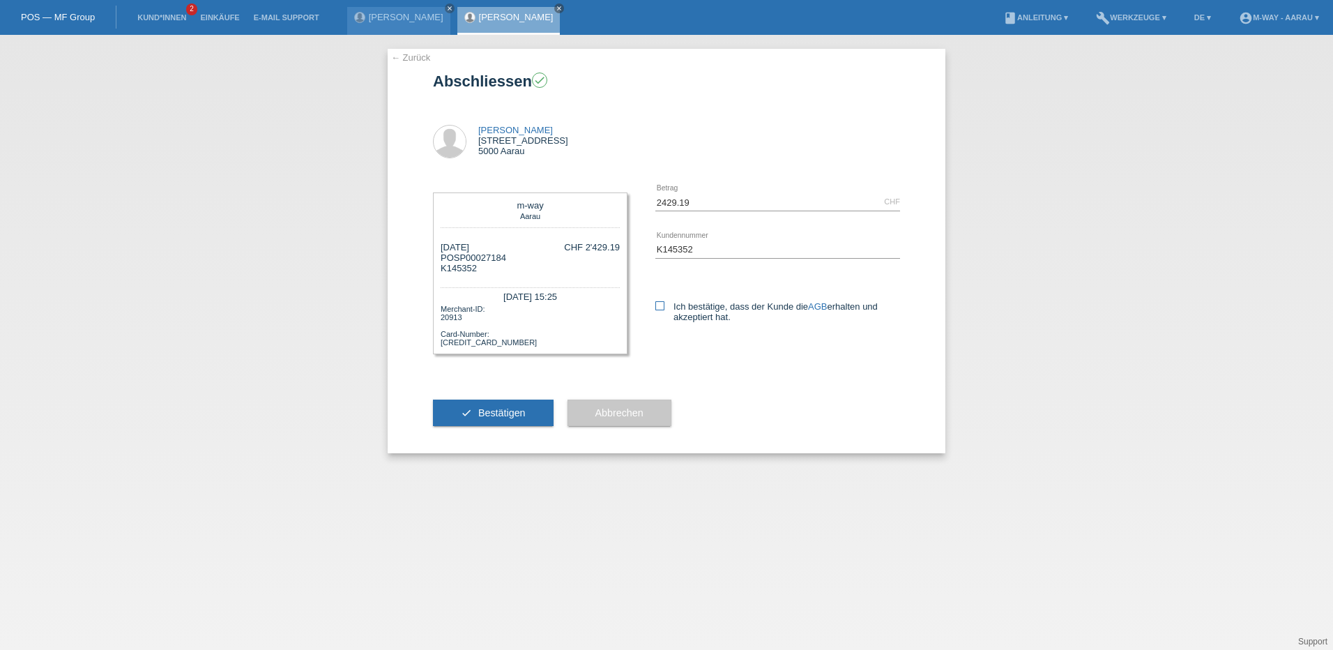
click at [665, 305] on label "Ich bestätige, dass der Kunde die AGB erhalten und akzeptiert hat." at bounding box center [778, 311] width 245 height 21
click at [665, 305] on input "Ich bestätige, dass der Kunde die AGB erhalten und akzeptiert hat." at bounding box center [660, 305] width 9 height 9
checkbox input "true"
click at [533, 414] on button "check Bestätigen" at bounding box center [493, 413] width 121 height 27
